Goal: Information Seeking & Learning: Learn about a topic

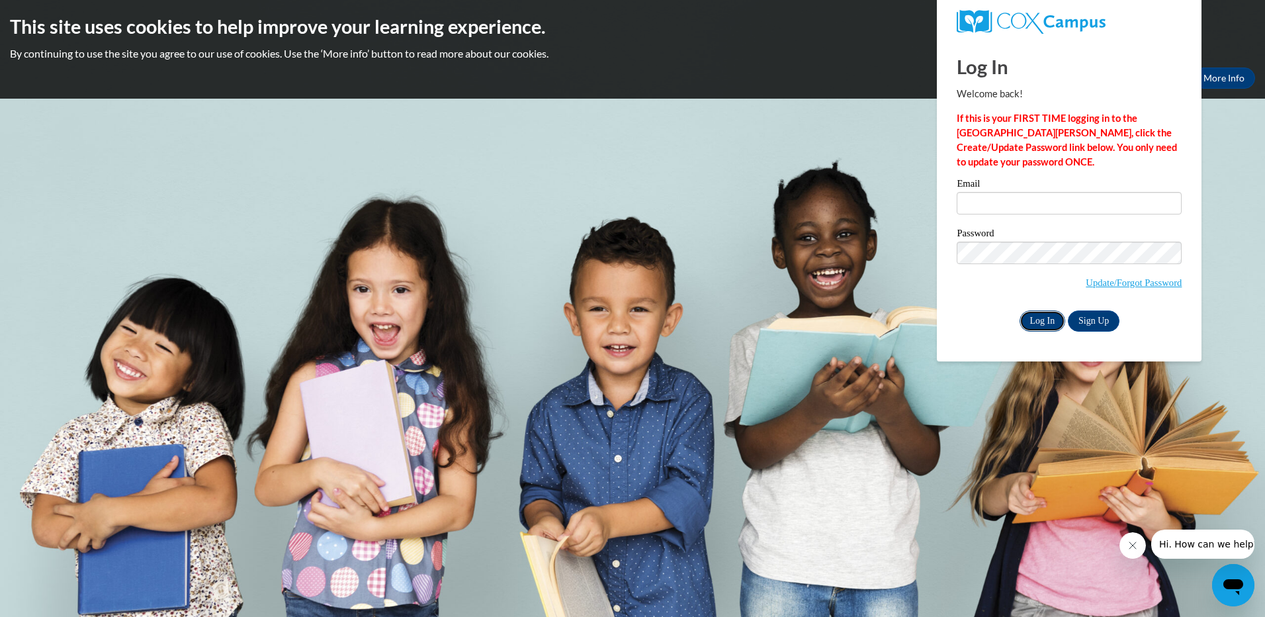
click at [1038, 318] on input "Log In" at bounding box center [1043, 320] width 46 height 21
click at [981, 207] on input "Email" at bounding box center [1069, 203] width 225 height 22
type input "[PERSON_NAME][EMAIL_ADDRESS][DOMAIN_NAME]"
click at [1048, 319] on input "Log In" at bounding box center [1043, 320] width 46 height 21
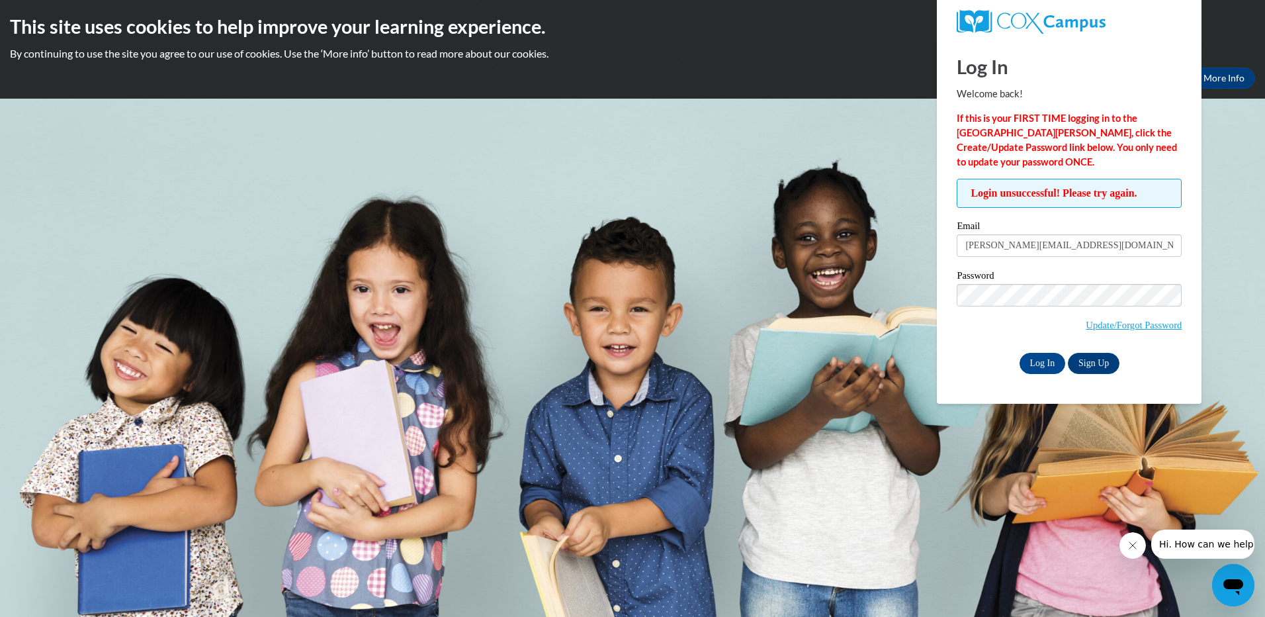
click at [1217, 279] on body "This site uses cookies to help improve your learning experience. By continuing …" at bounding box center [632, 308] width 1265 height 617
click at [1041, 359] on input "Log In" at bounding box center [1043, 363] width 46 height 21
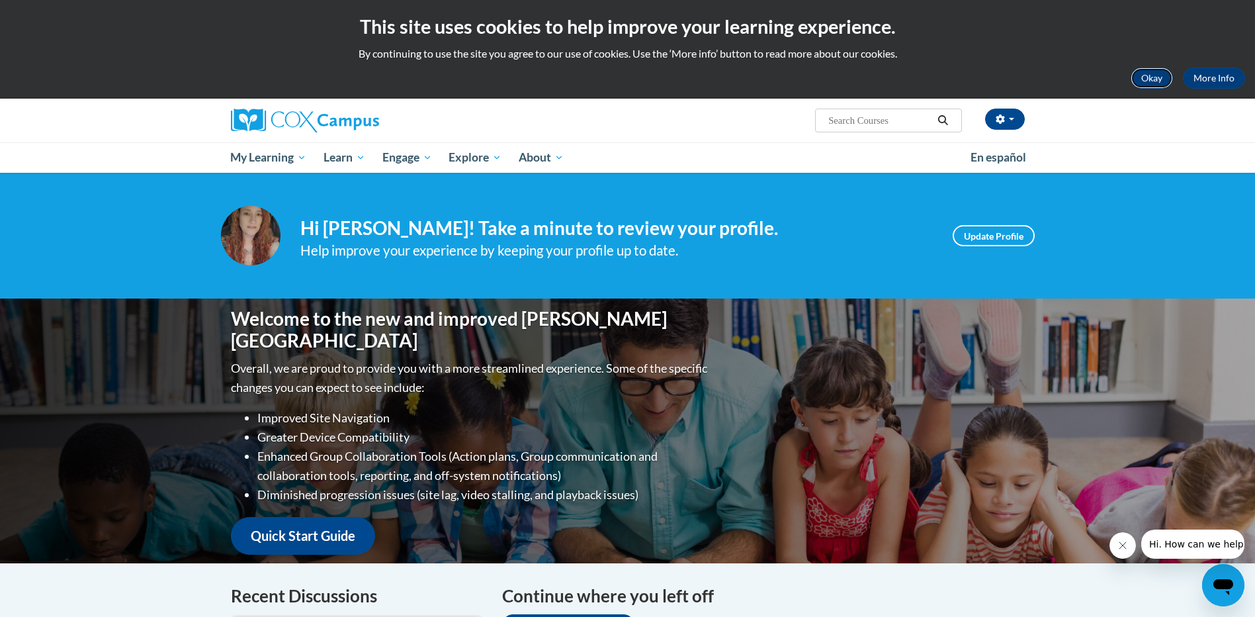
click at [1154, 80] on button "Okay" at bounding box center [1152, 77] width 42 height 21
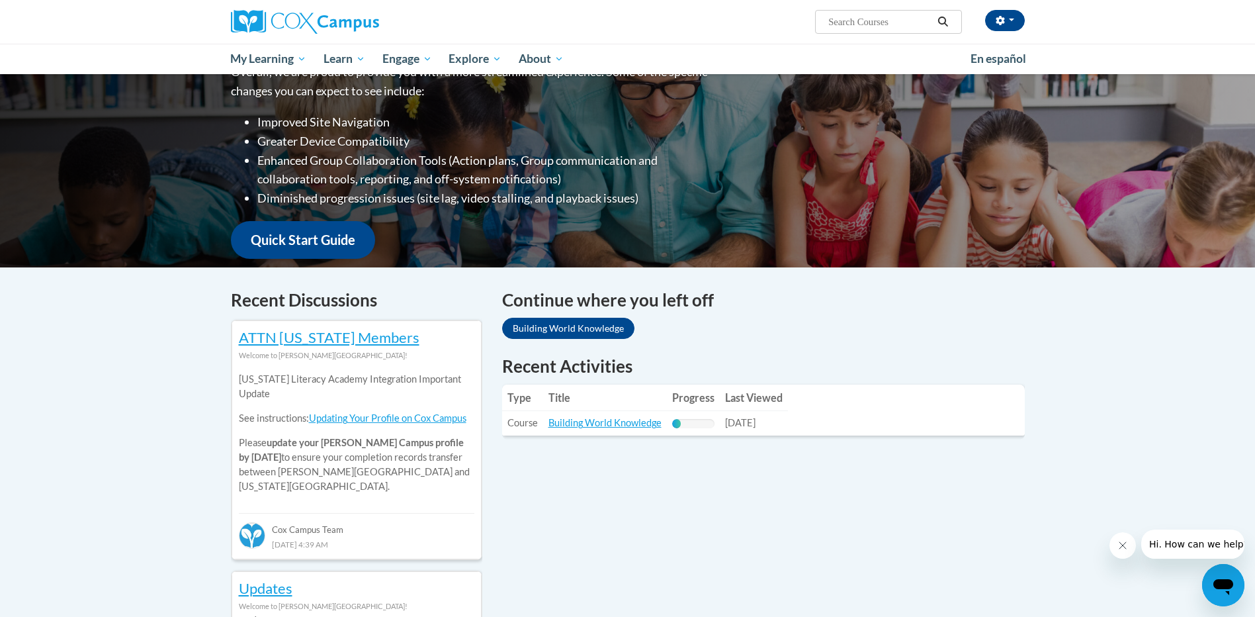
scroll to position [199, 0]
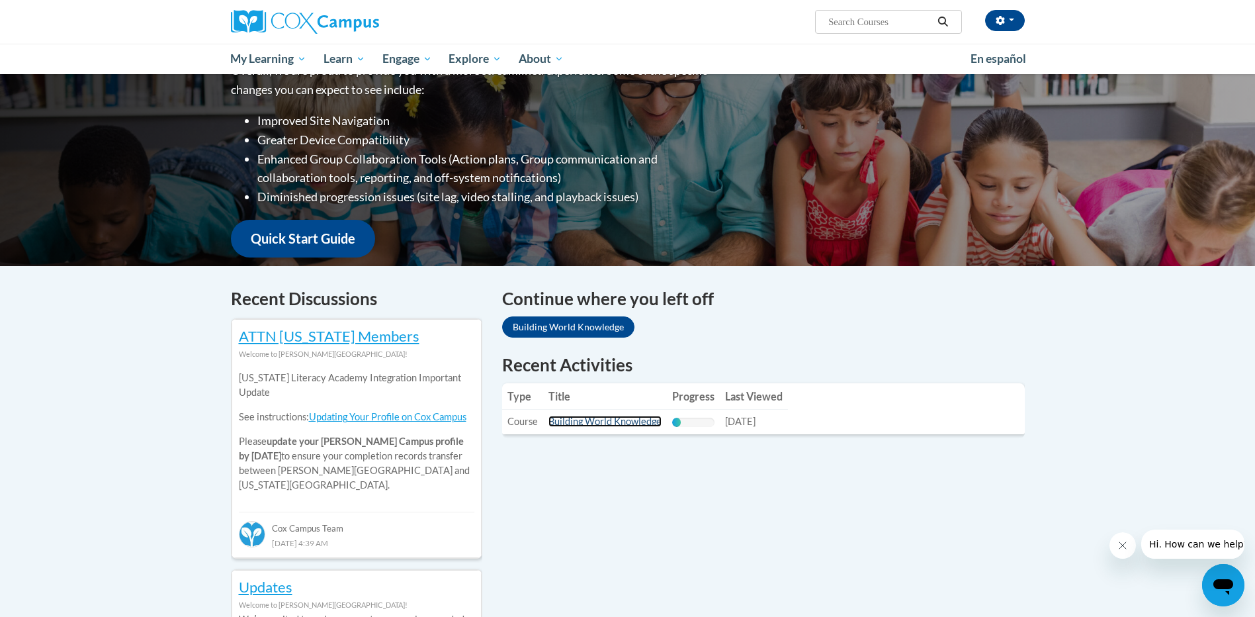
click at [594, 418] on link "Building World Knowledge" at bounding box center [605, 421] width 113 height 11
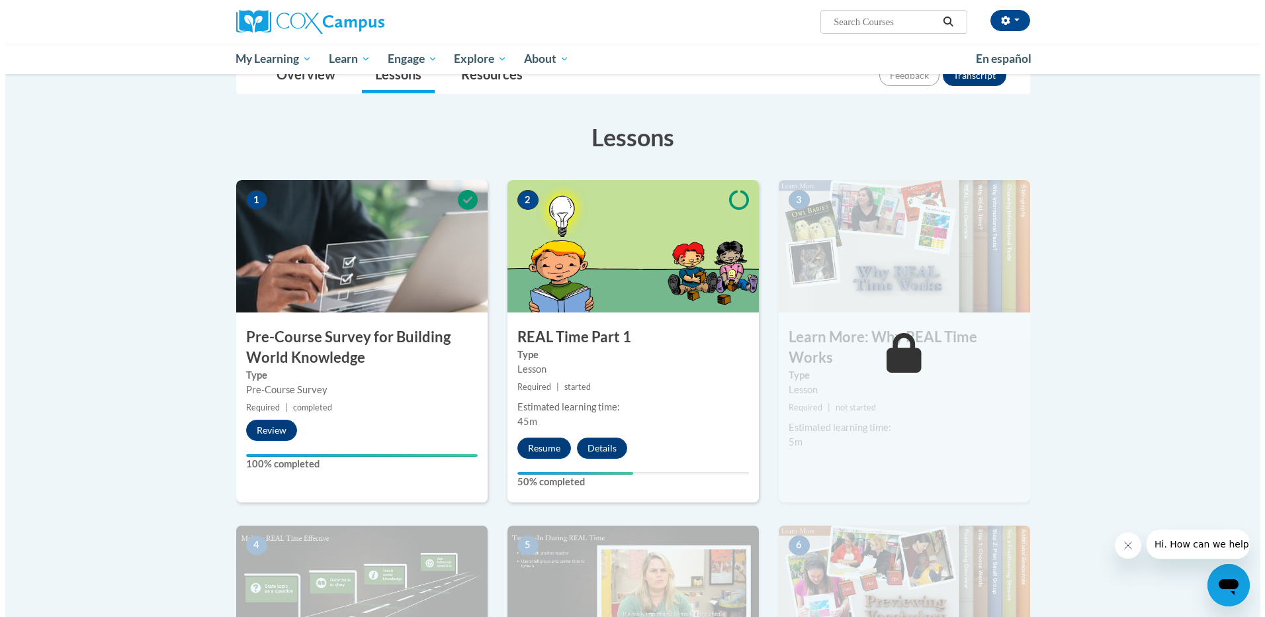
scroll to position [199, 0]
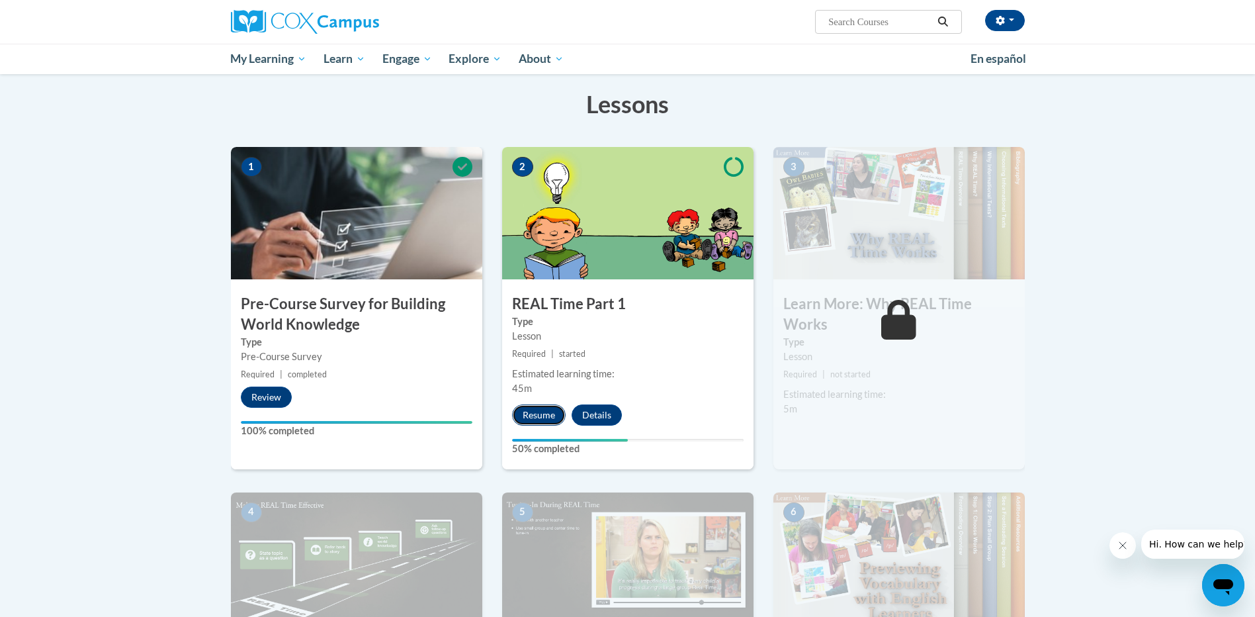
click at [539, 416] on button "Resume" at bounding box center [539, 414] width 54 height 21
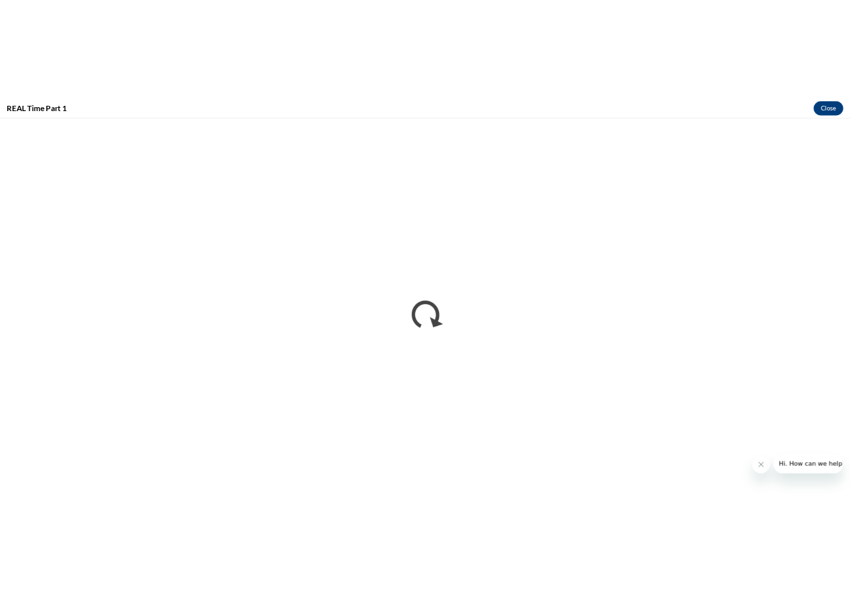
scroll to position [0, 0]
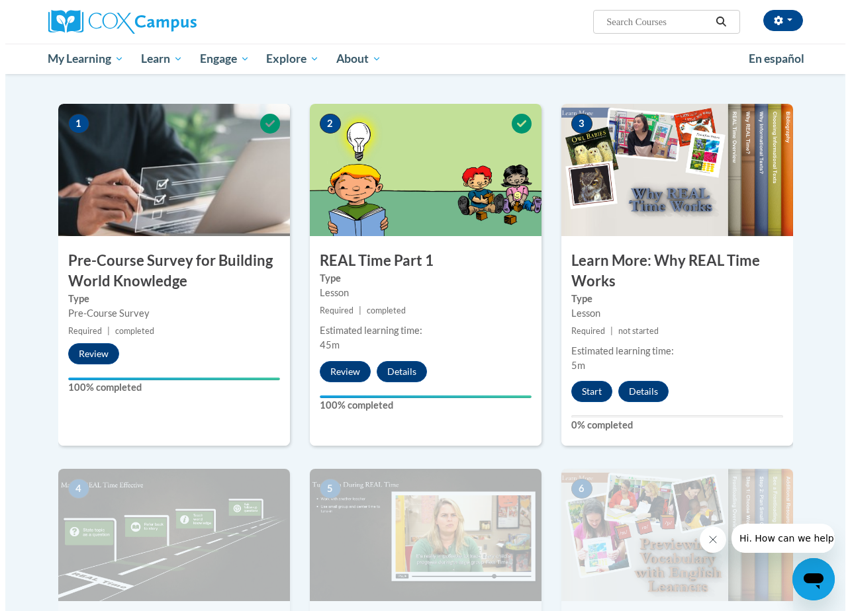
scroll to position [265, 0]
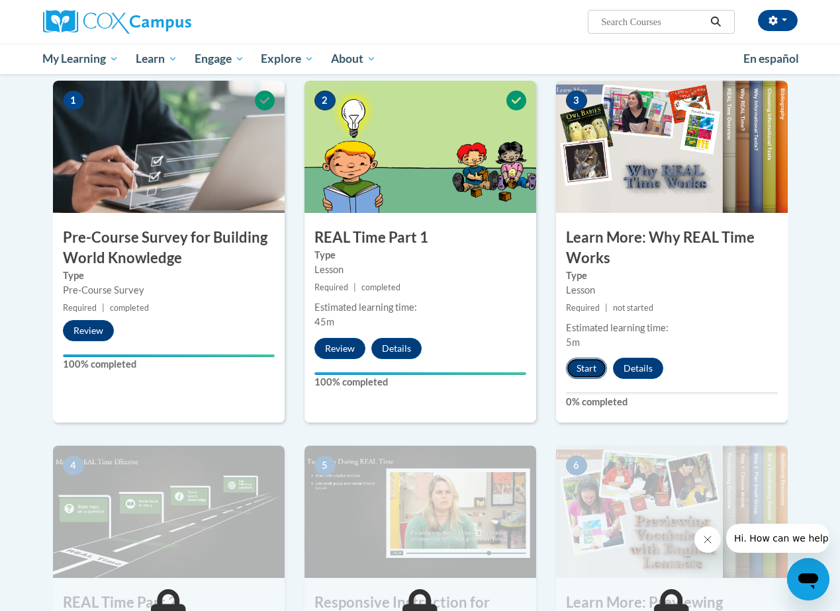
click at [584, 370] on button "Start" at bounding box center [586, 368] width 41 height 21
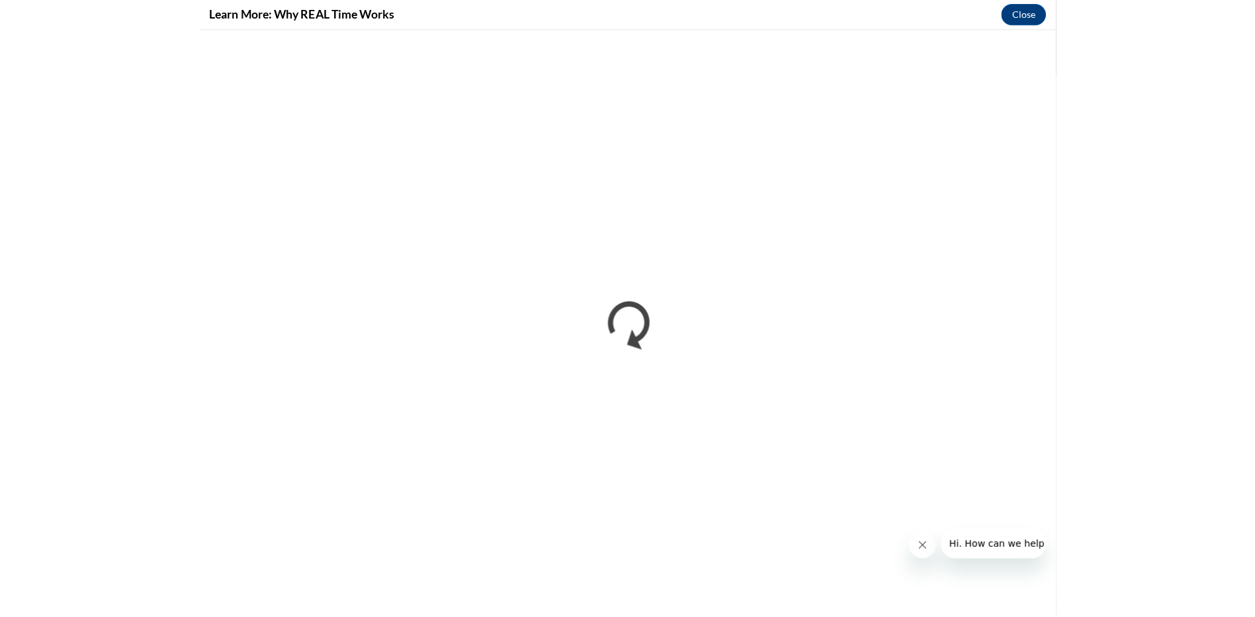
scroll to position [0, 0]
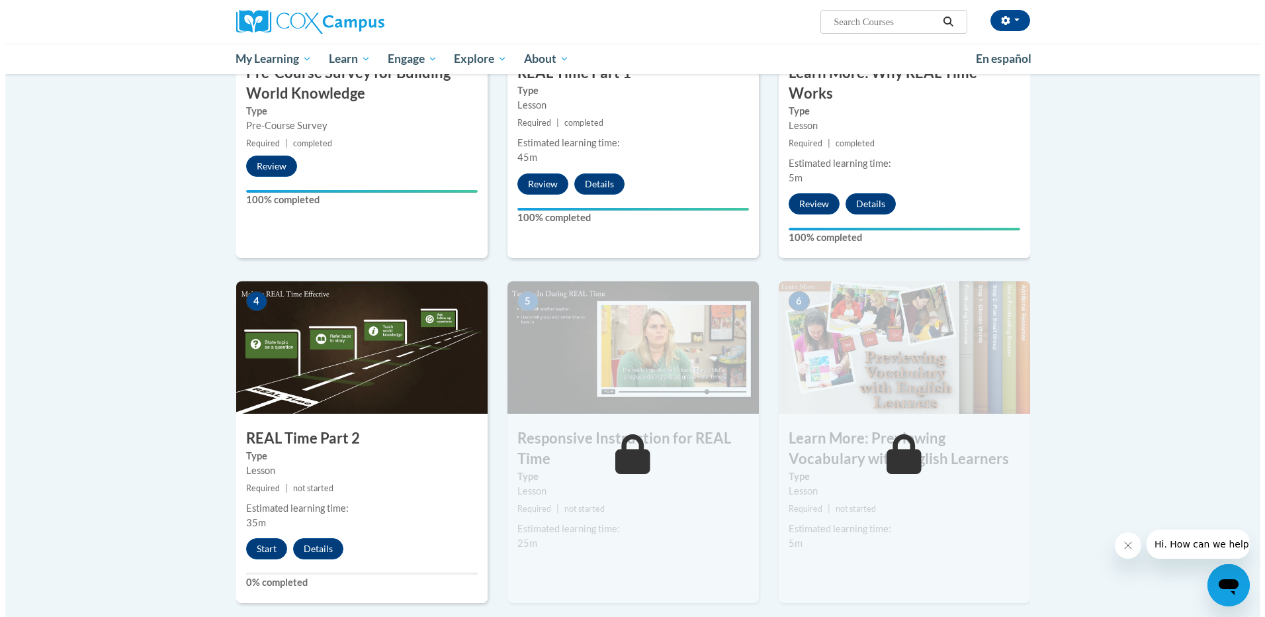
scroll to position [463, 0]
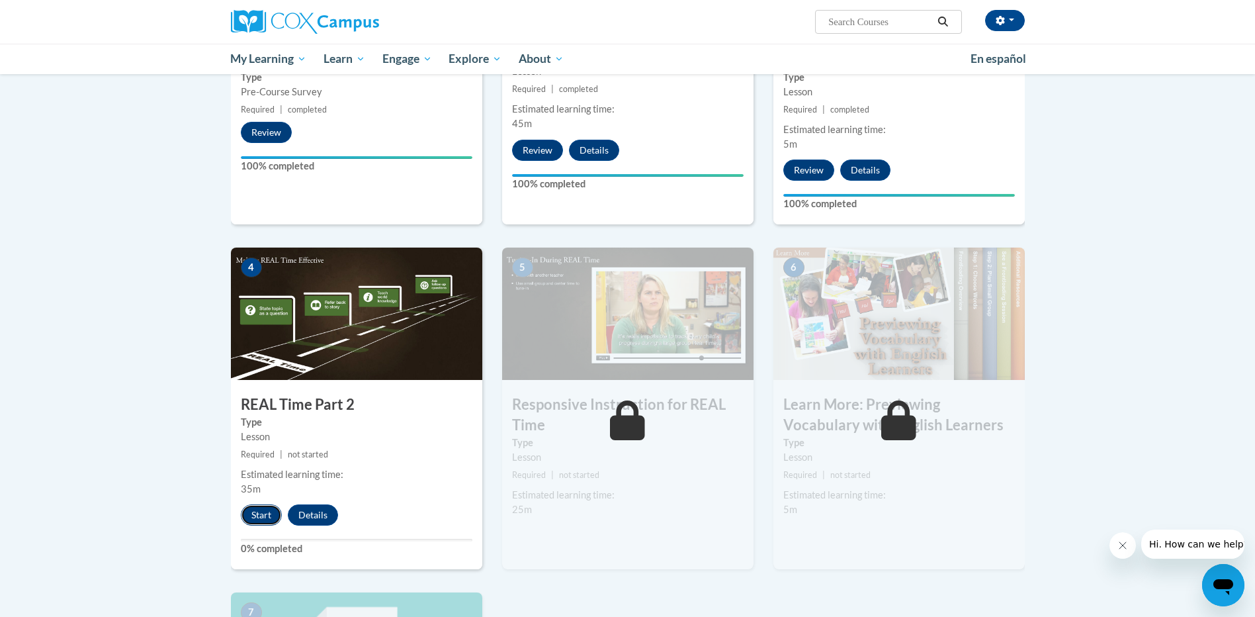
click at [262, 512] on button "Start" at bounding box center [261, 514] width 41 height 21
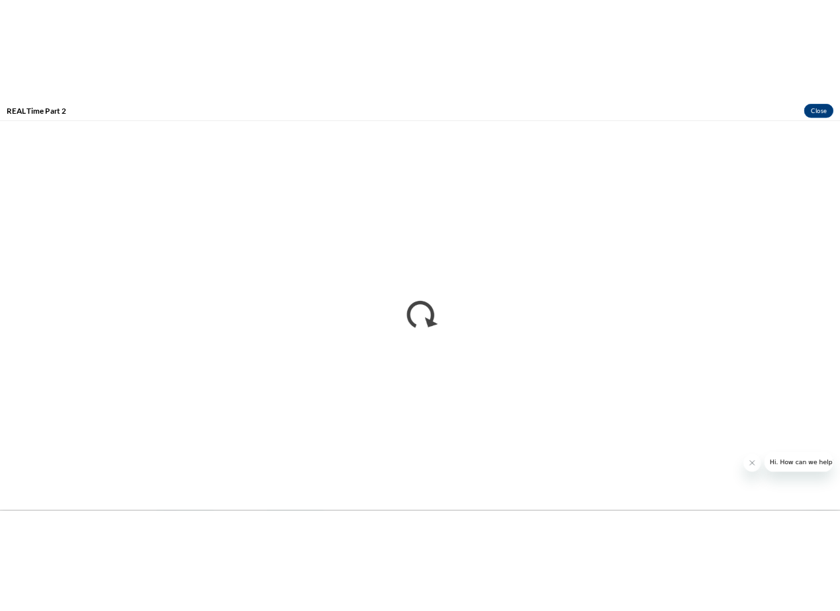
scroll to position [0, 0]
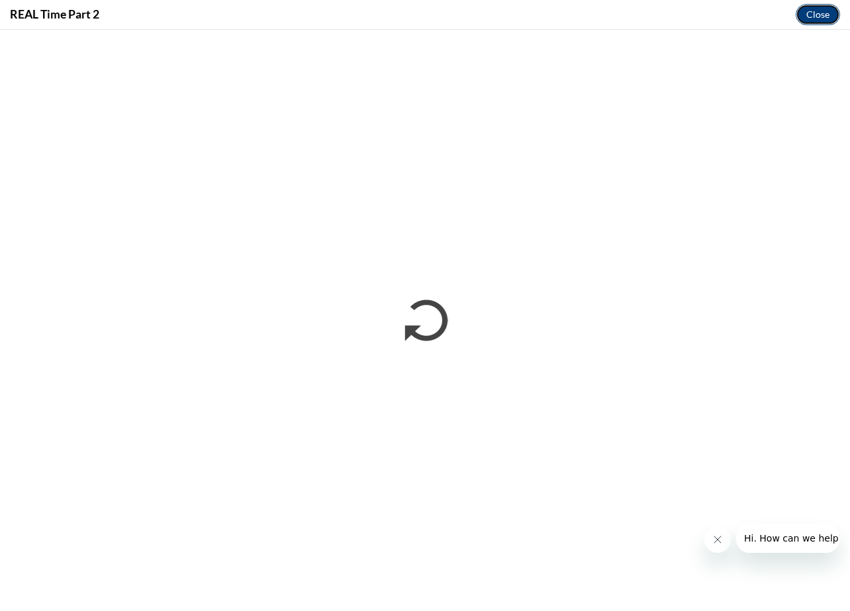
click at [813, 19] on button "Close" at bounding box center [817, 14] width 44 height 21
